Goal: Task Accomplishment & Management: Use online tool/utility

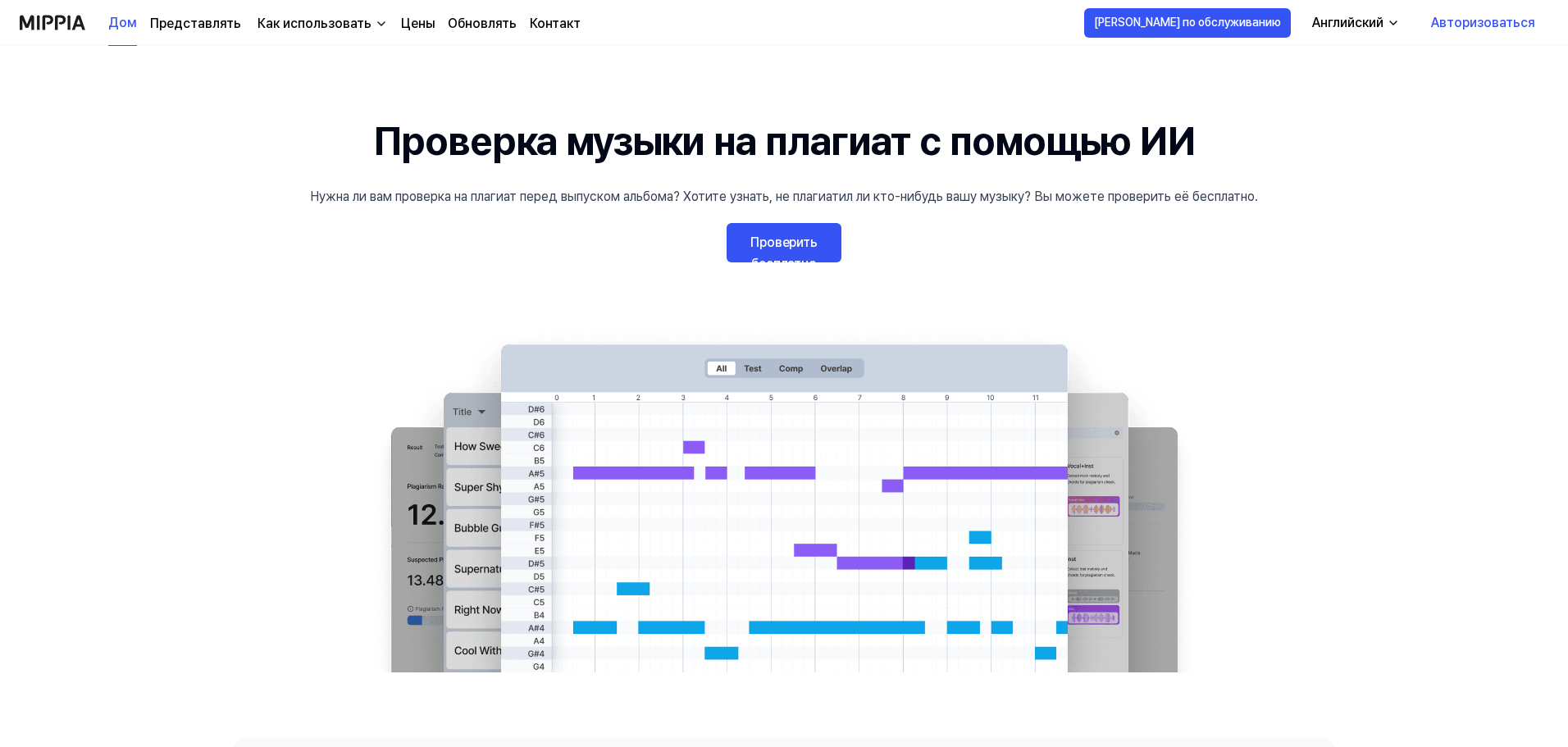
click at [748, 236] on link "Проверить бесплатно" at bounding box center [784, 242] width 115 height 39
click at [773, 244] on font "Проверить бесплатно" at bounding box center [784, 253] width 67 height 37
